Goal: Task Accomplishment & Management: Complete application form

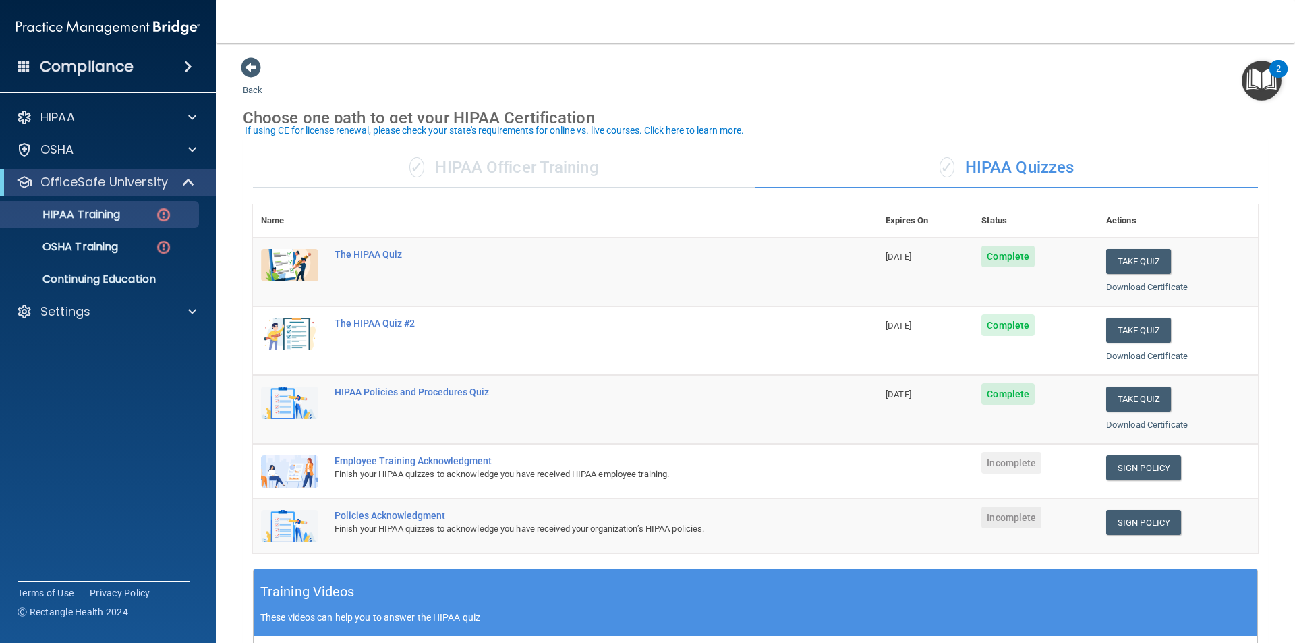
scroll to position [7, 0]
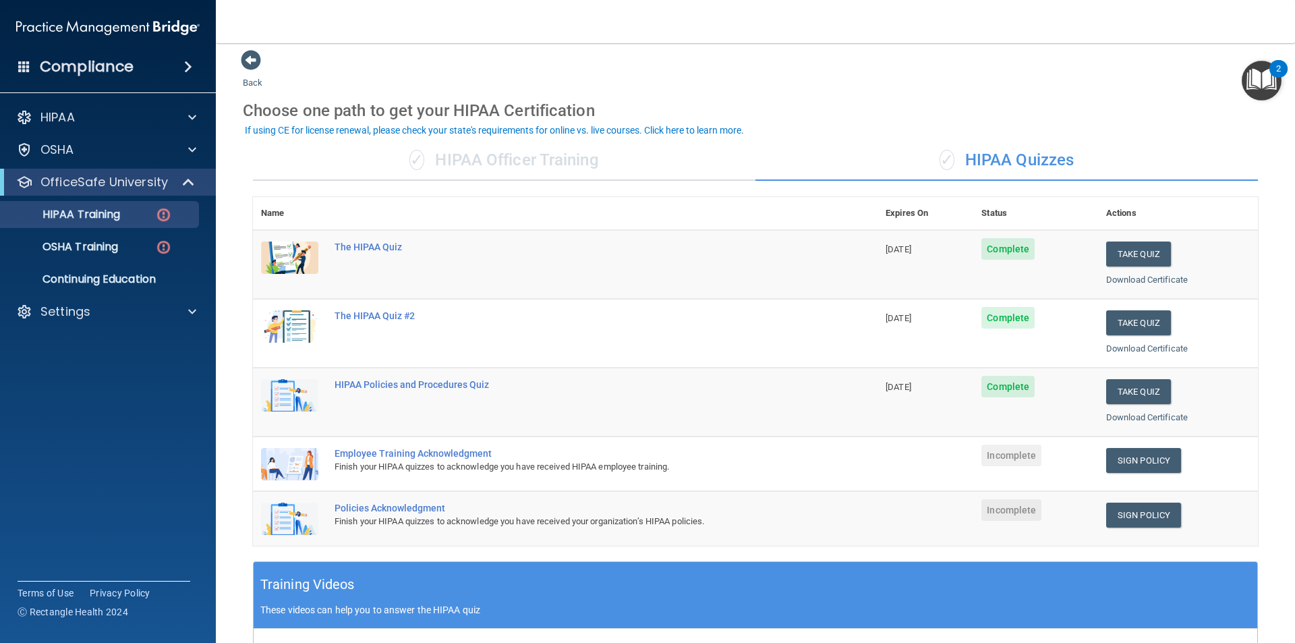
click at [431, 453] on div "Employee Training Acknowledgment" at bounding box center [573, 453] width 476 height 11
click at [301, 463] on img at bounding box center [289, 464] width 57 height 32
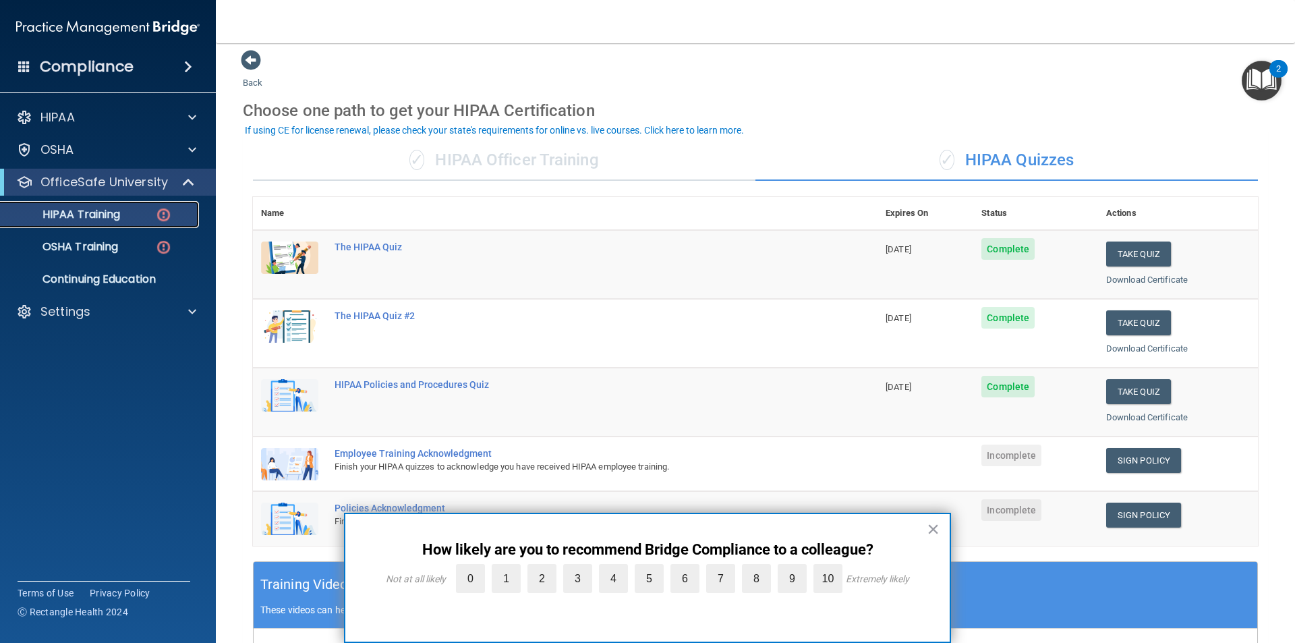
click at [125, 217] on div "HIPAA Training" at bounding box center [101, 214] width 184 height 13
click at [165, 213] on img at bounding box center [163, 214] width 17 height 17
click at [834, 572] on label "10" at bounding box center [827, 578] width 29 height 29
click at [797, 567] on input "10" at bounding box center [797, 567] width 0 height 0
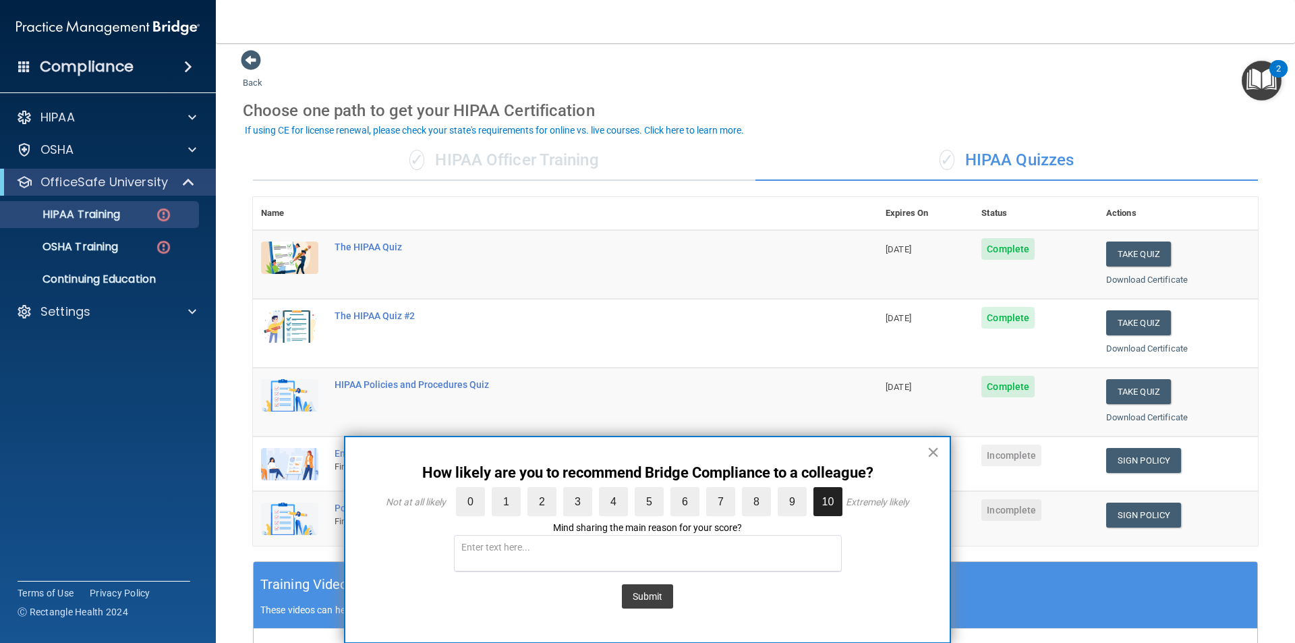
click at [932, 453] on button "×" at bounding box center [933, 452] width 13 height 22
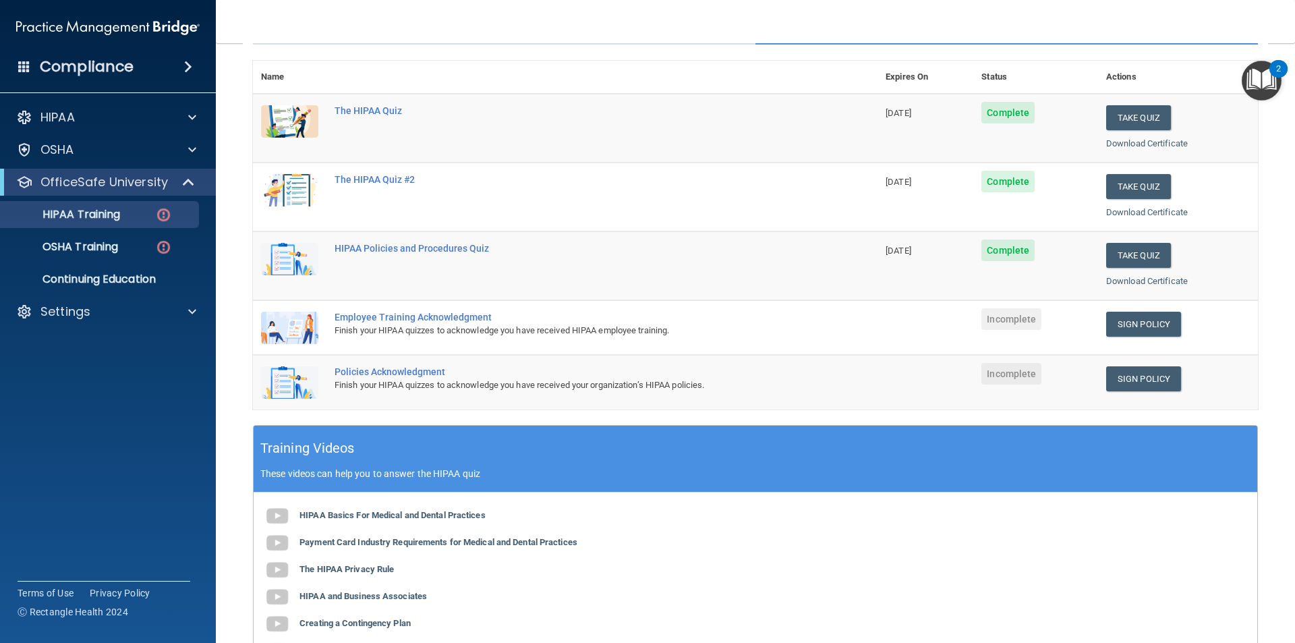
scroll to position [142, 0]
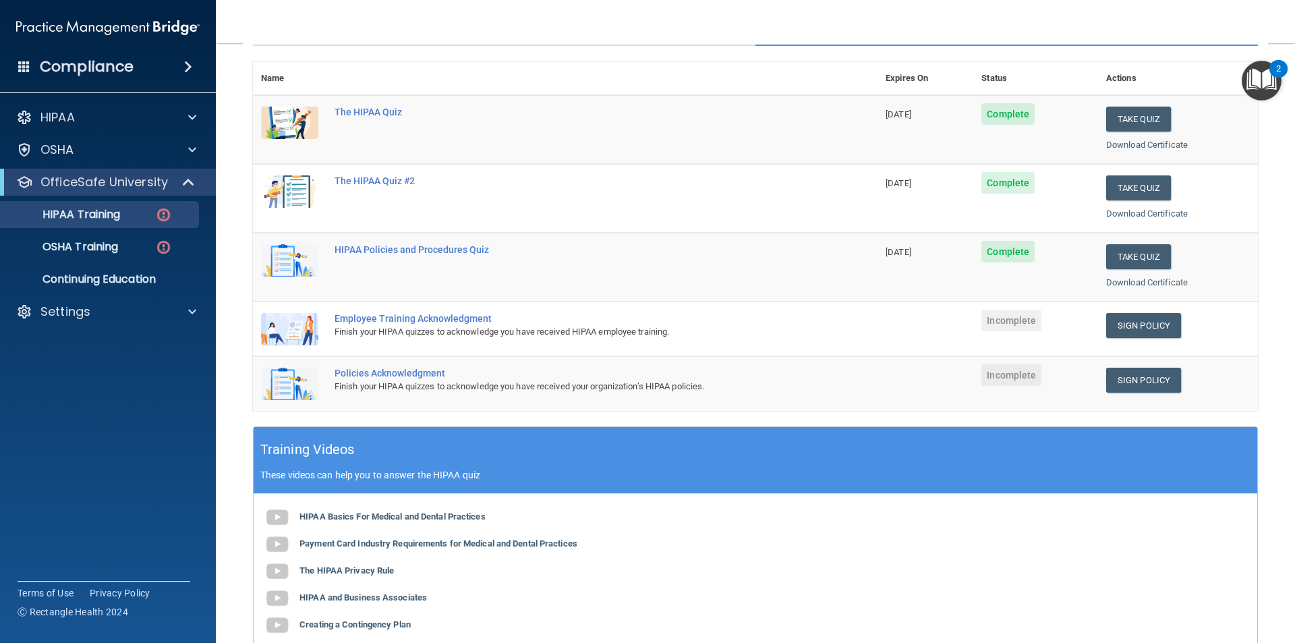
click at [1004, 319] on span "Incomplete" at bounding box center [1011, 321] width 60 height 22
click at [496, 326] on div "Finish your HIPAA quizzes to acknowledge you have received HIPAA employee train…" at bounding box center [573, 332] width 476 height 16
click at [298, 332] on img at bounding box center [289, 329] width 57 height 32
click at [1166, 327] on link "Sign Policy" at bounding box center [1143, 325] width 75 height 25
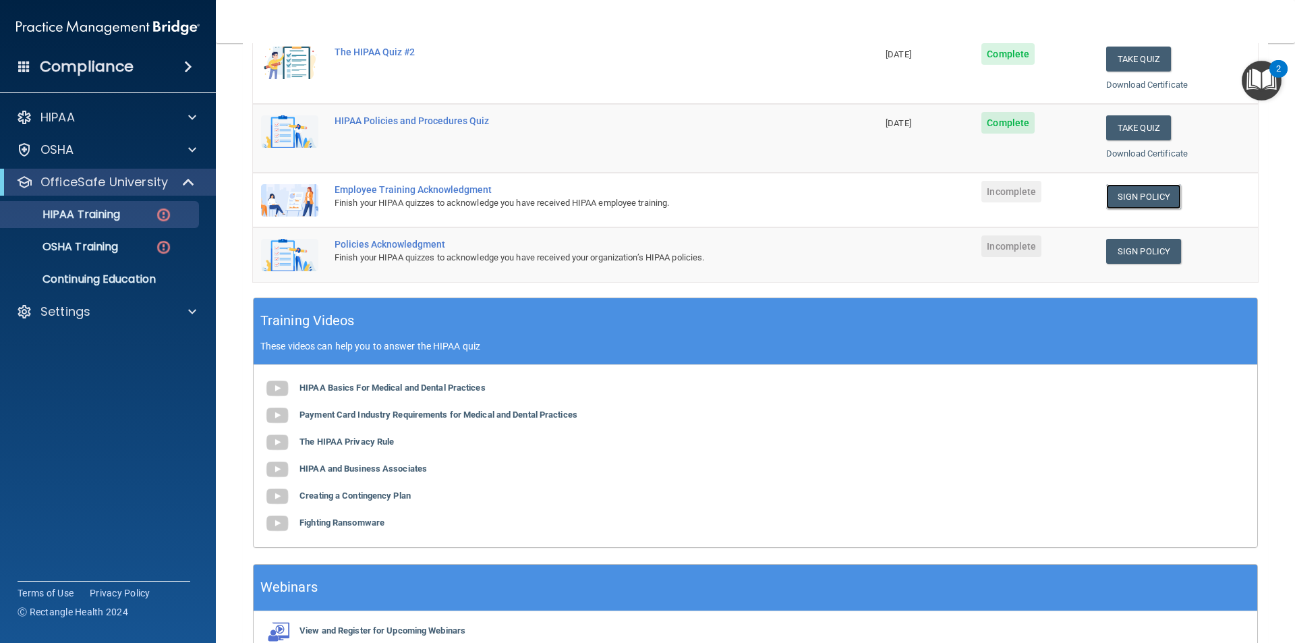
scroll to position [75, 0]
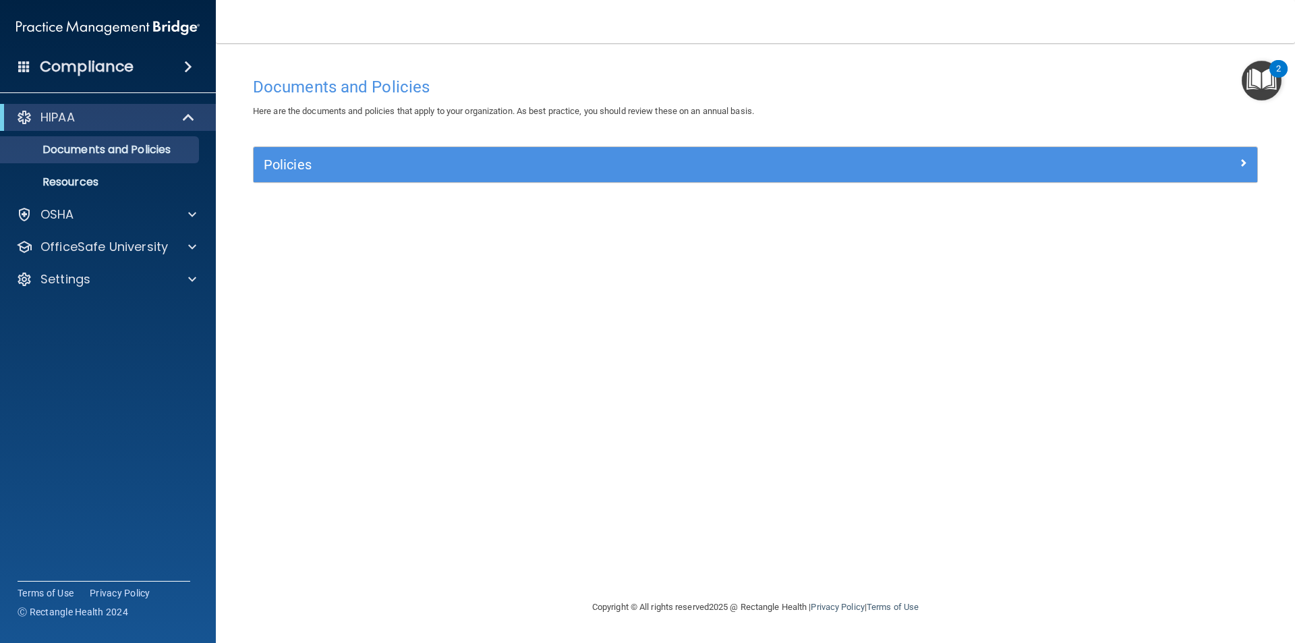
click at [200, 68] on div "Compliance" at bounding box center [108, 67] width 216 height 30
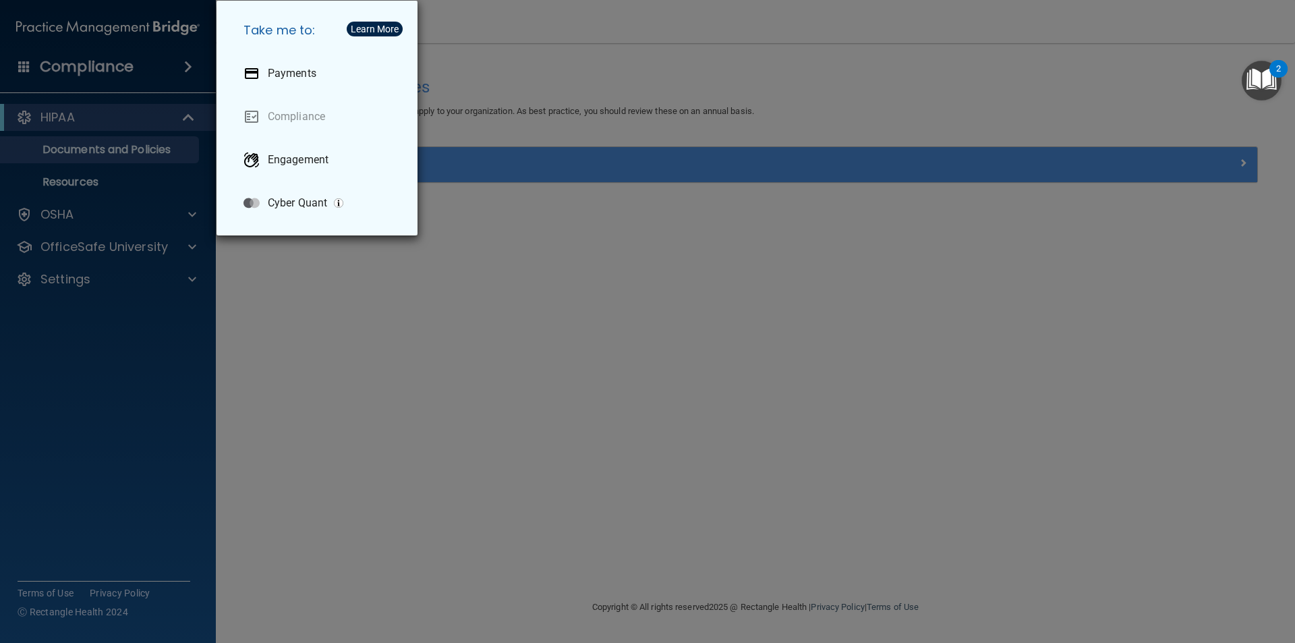
click at [200, 67] on div "Take me to: Payments Compliance Engagement Cyber Quant" at bounding box center [647, 321] width 1295 height 643
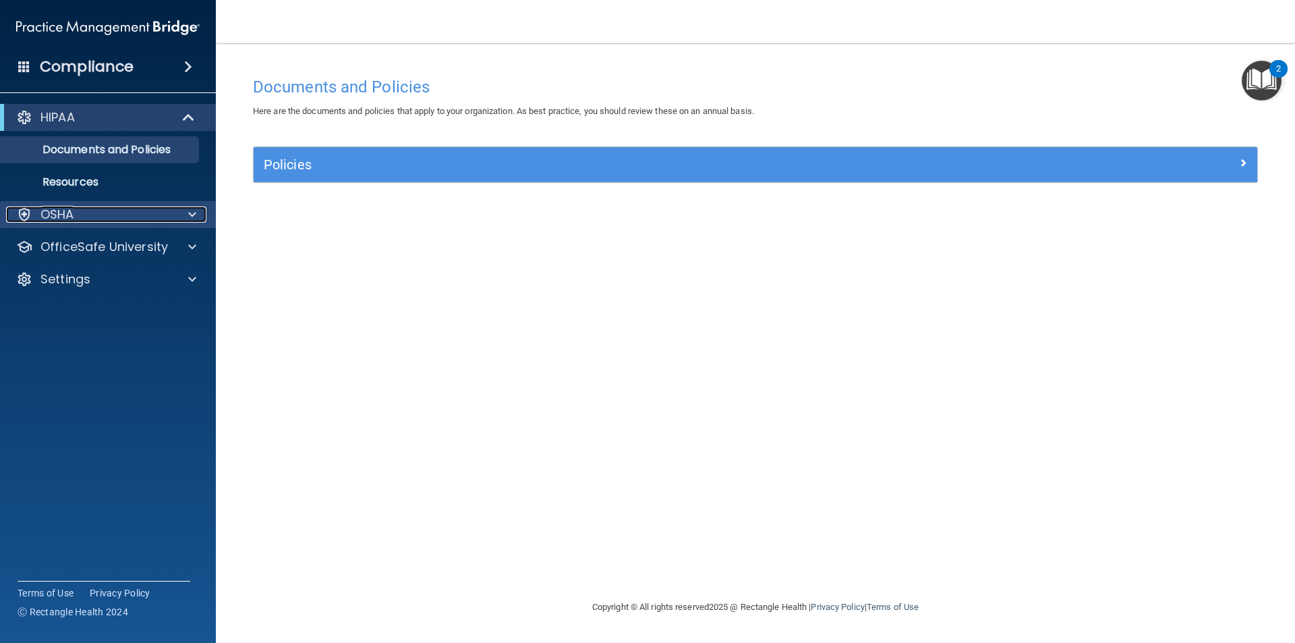
click at [65, 211] on p "OSHA" at bounding box center [57, 214] width 34 height 16
click at [65, 212] on p "OSHA" at bounding box center [57, 214] width 34 height 16
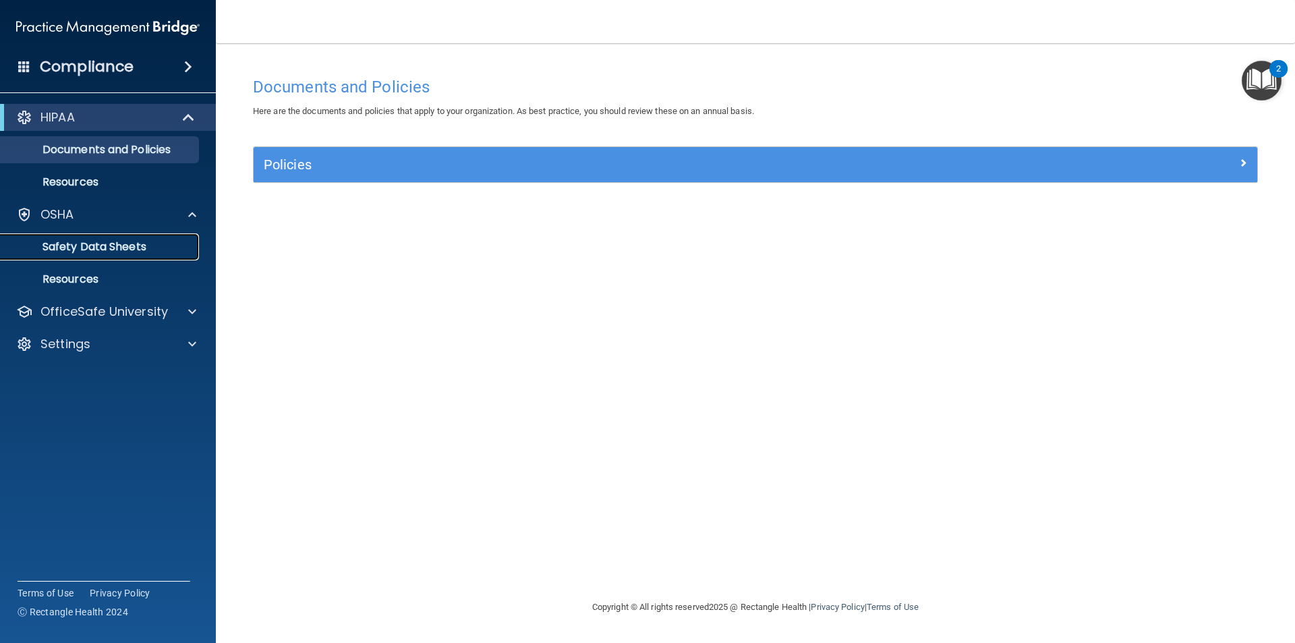
click at [64, 245] on p "Safety Data Sheets" at bounding box center [101, 246] width 184 height 13
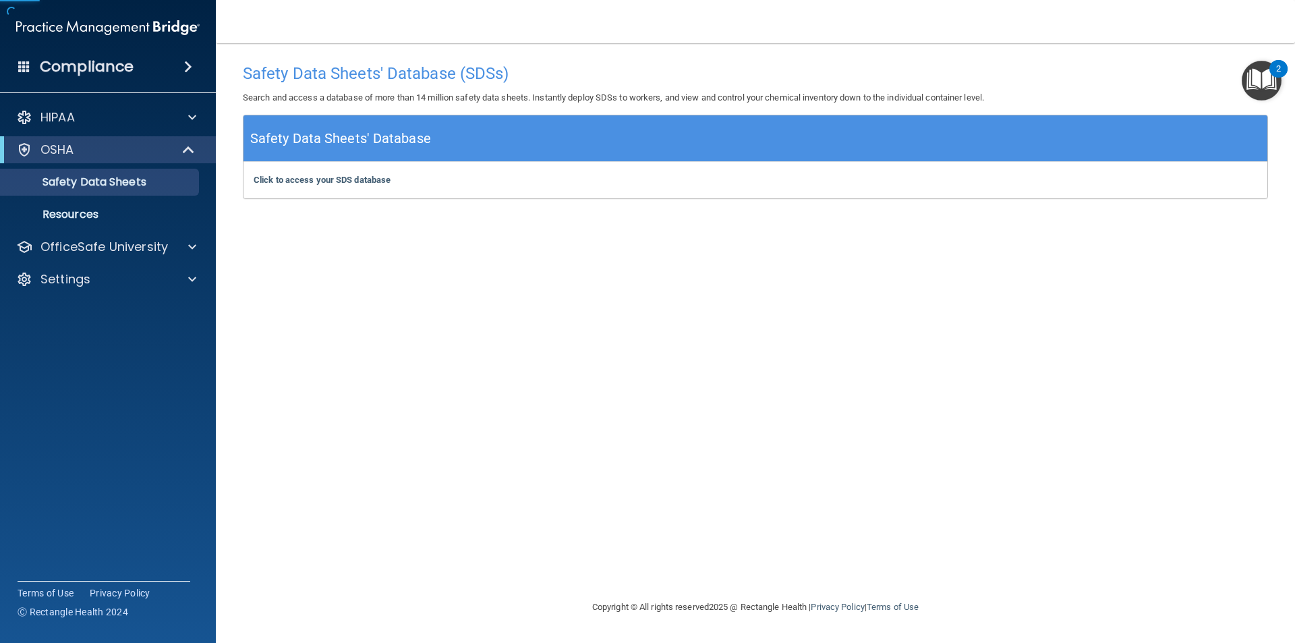
click at [346, 135] on h5 "Safety Data Sheets' Database" at bounding box center [340, 139] width 181 height 24
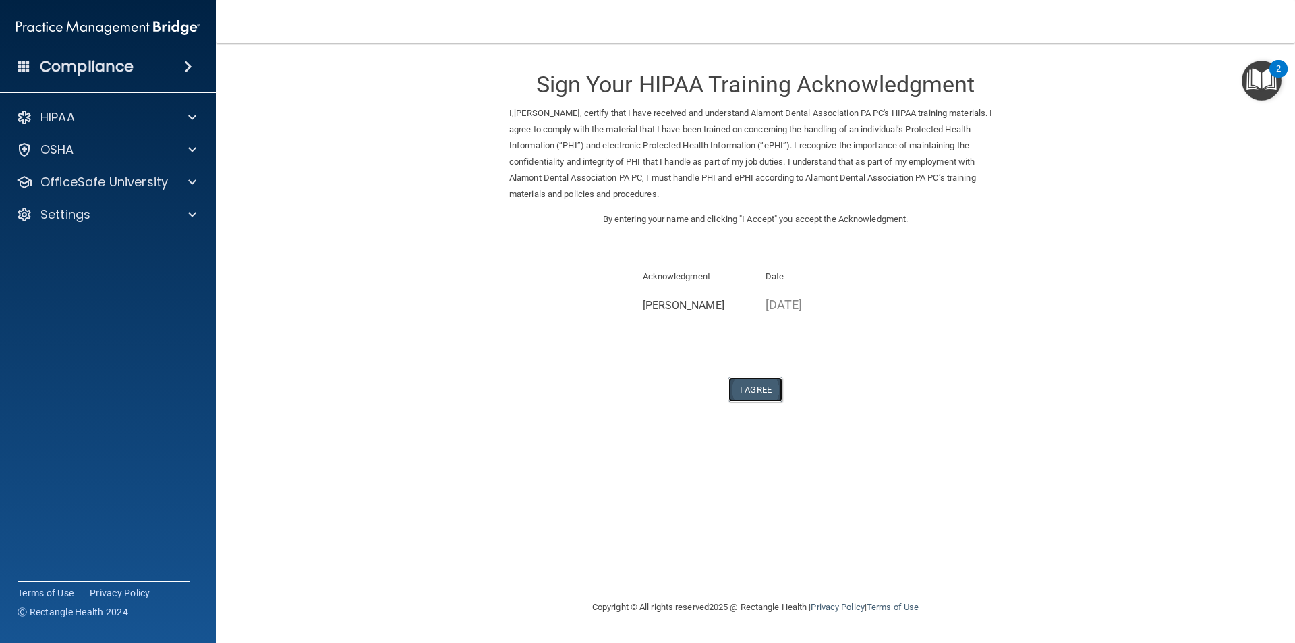
click at [750, 391] on button "I Agree" at bounding box center [755, 389] width 54 height 25
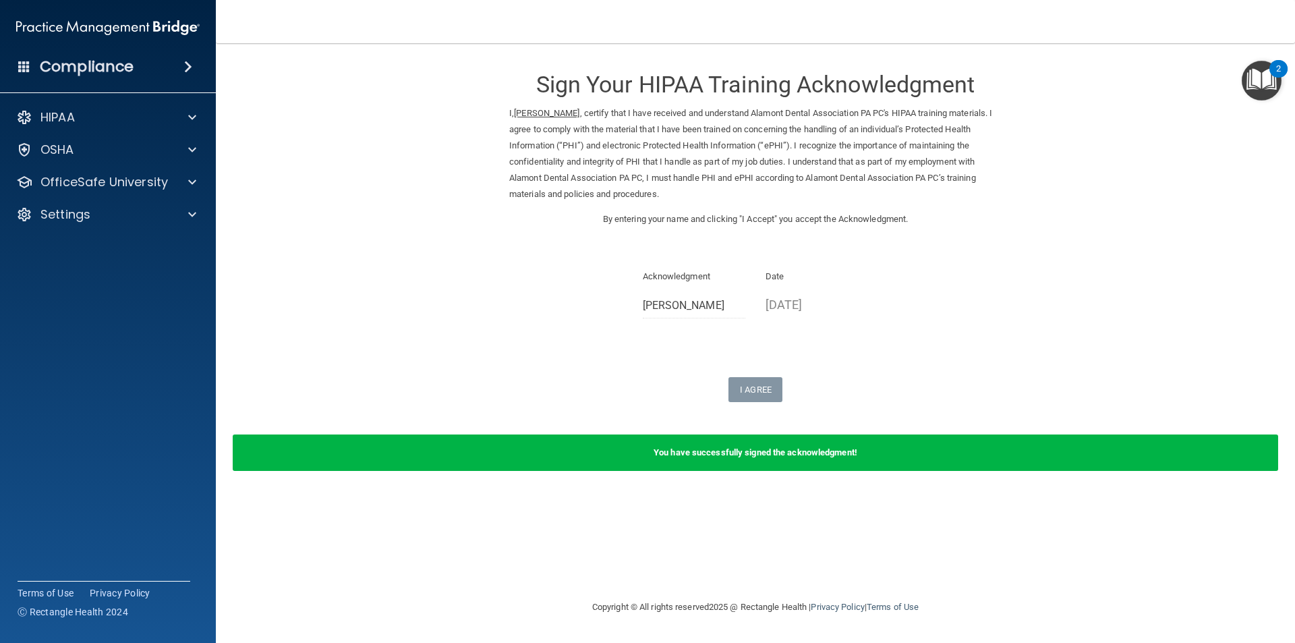
click at [797, 455] on b "You have successfully signed the acknowledgment!" at bounding box center [756, 452] width 204 height 10
click at [200, 113] on div at bounding box center [190, 117] width 34 height 16
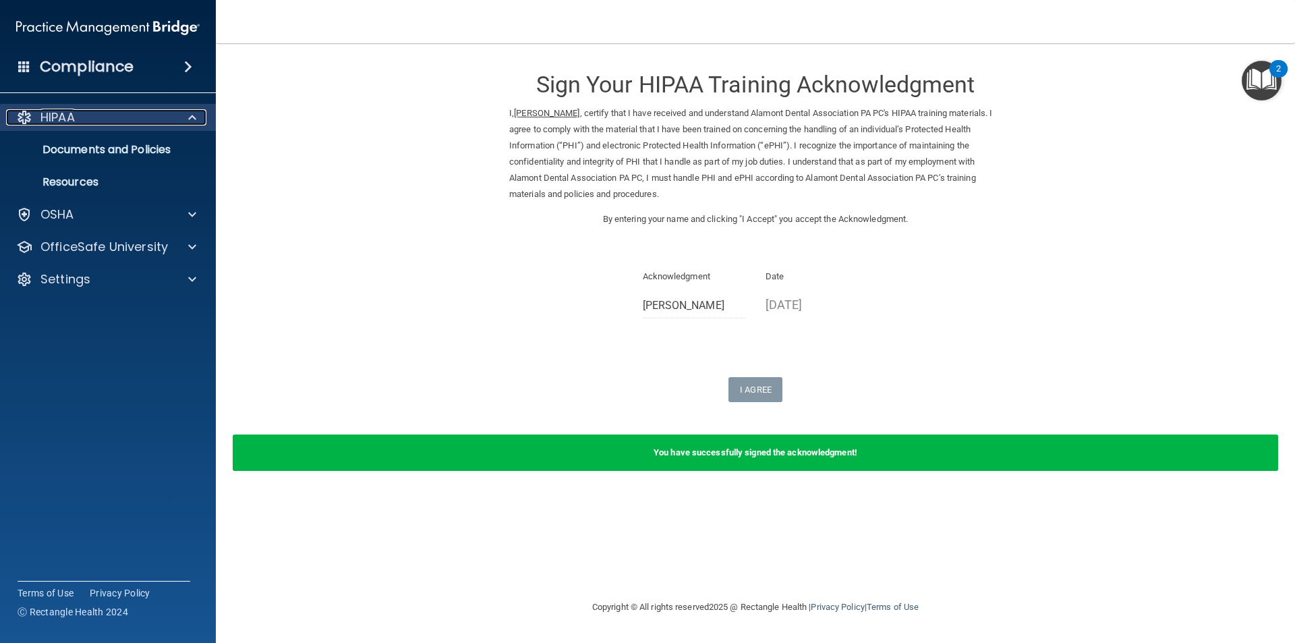
click at [195, 115] on span at bounding box center [192, 117] width 8 height 16
